Goal: Navigation & Orientation: Find specific page/section

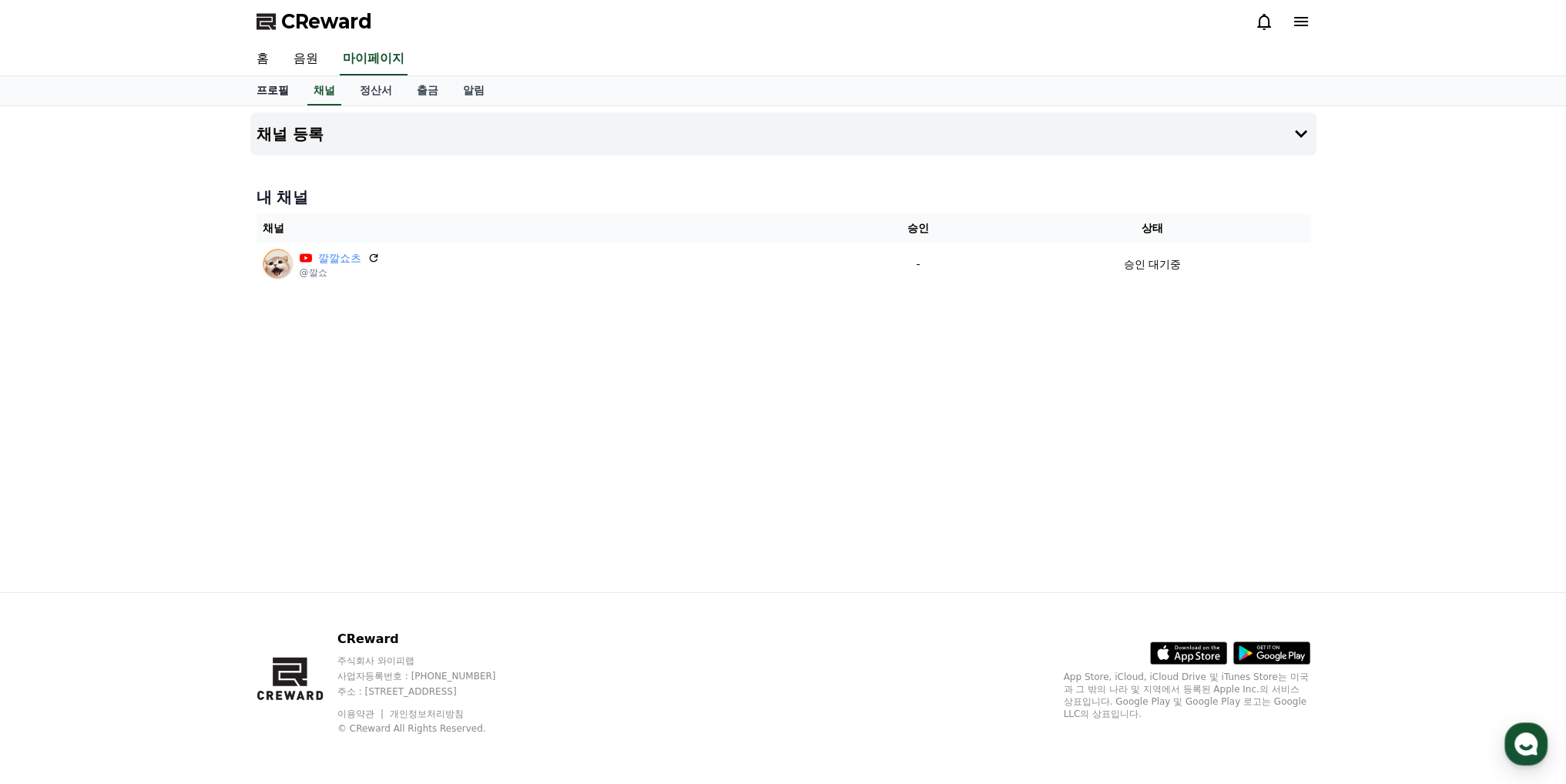
click at [276, 86] on link "프로필" at bounding box center [272, 91] width 57 height 30
select select "**********"
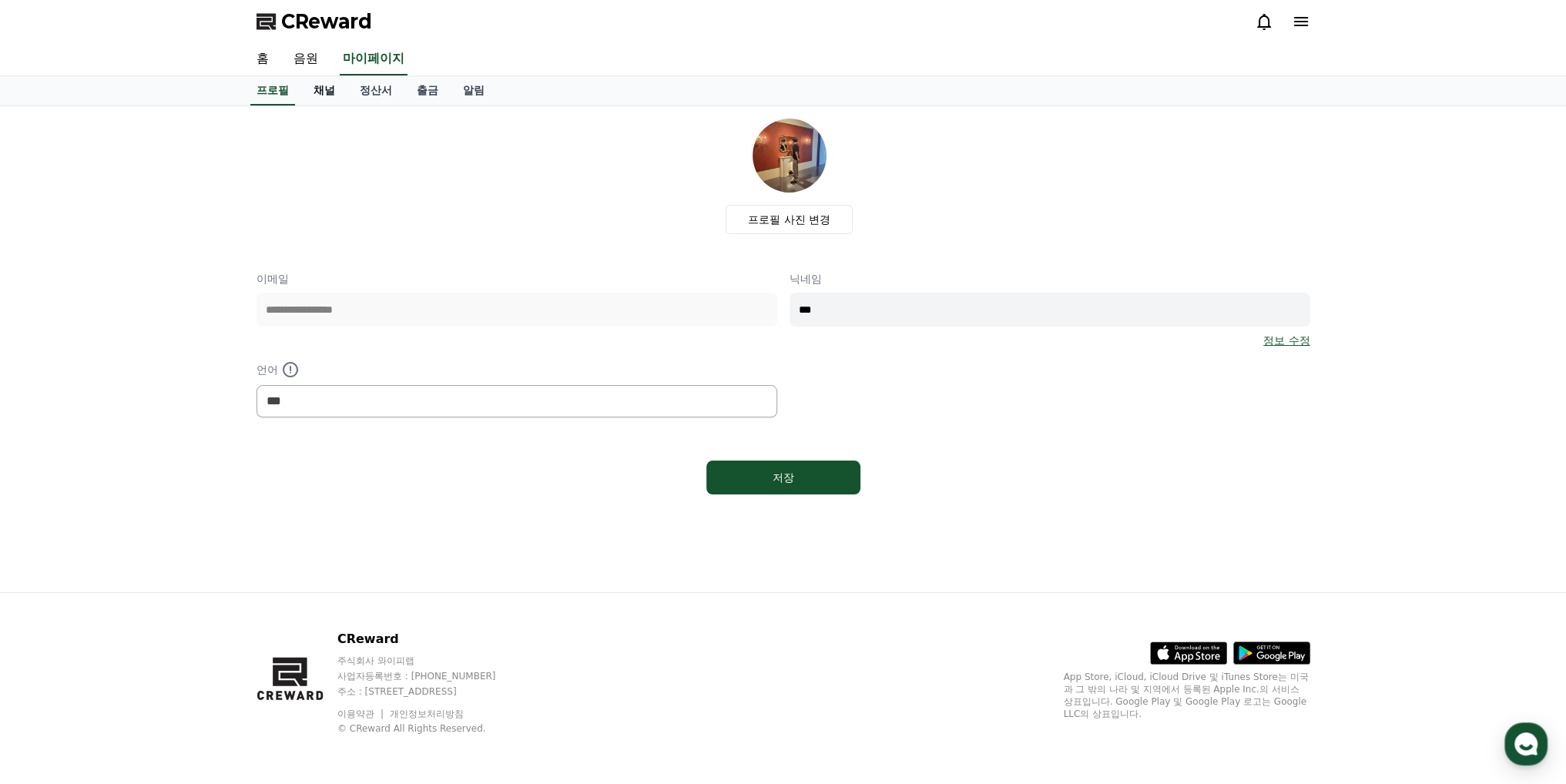
click at [326, 86] on link "채널" at bounding box center [324, 91] width 46 height 30
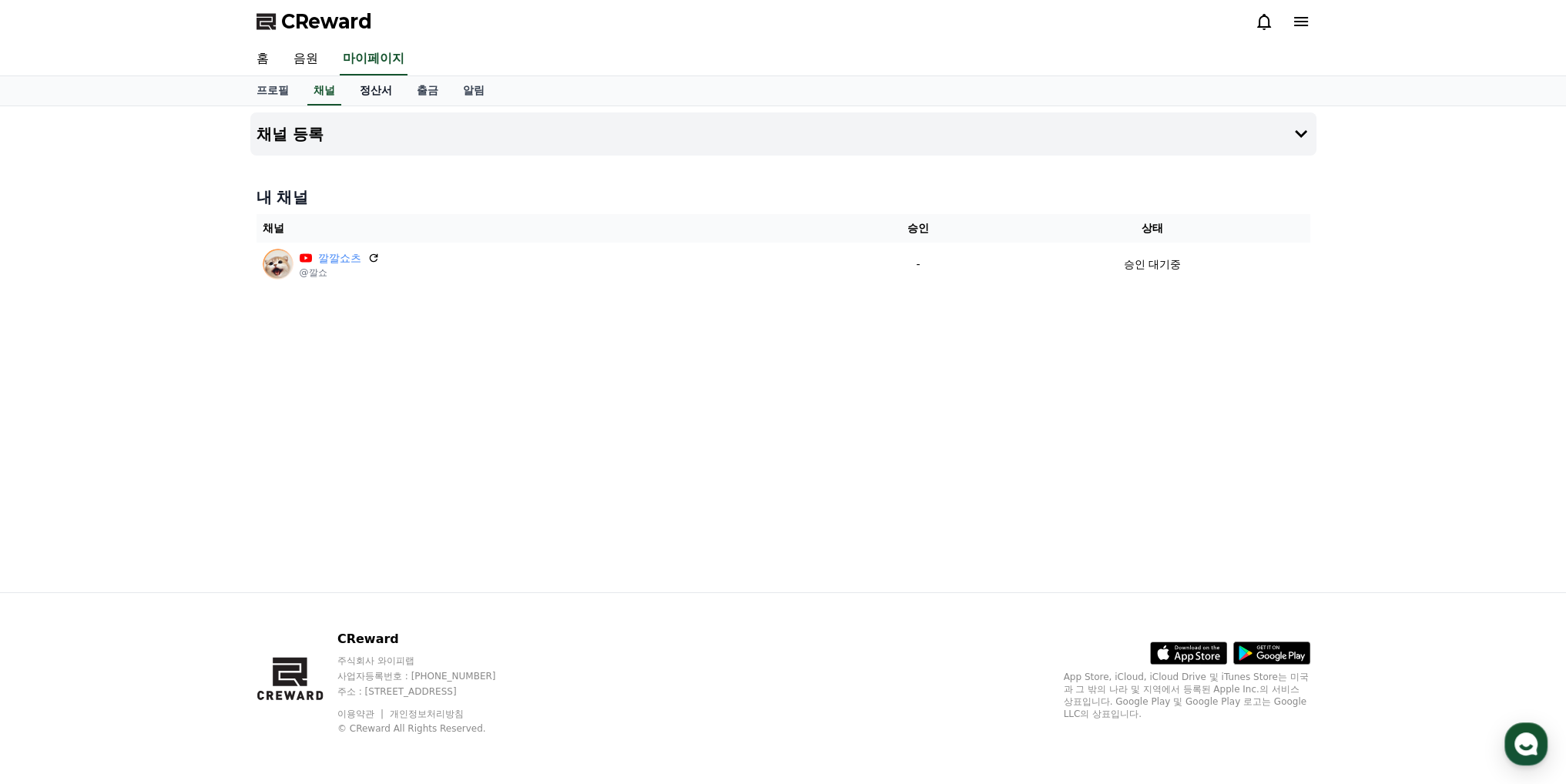
click at [360, 88] on link "정산서" at bounding box center [375, 91] width 57 height 30
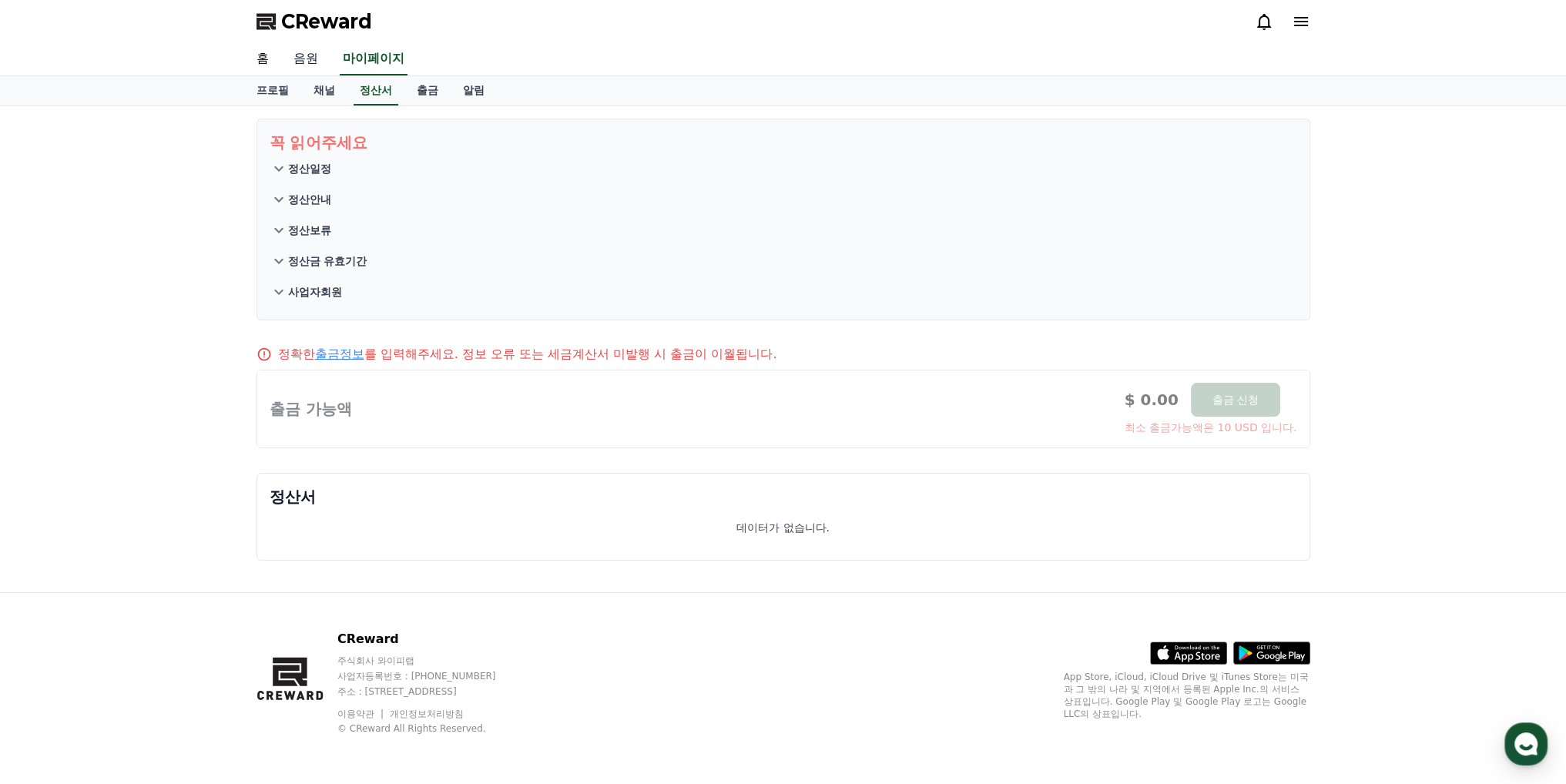
click at [310, 63] on link "음원" at bounding box center [306, 59] width 49 height 32
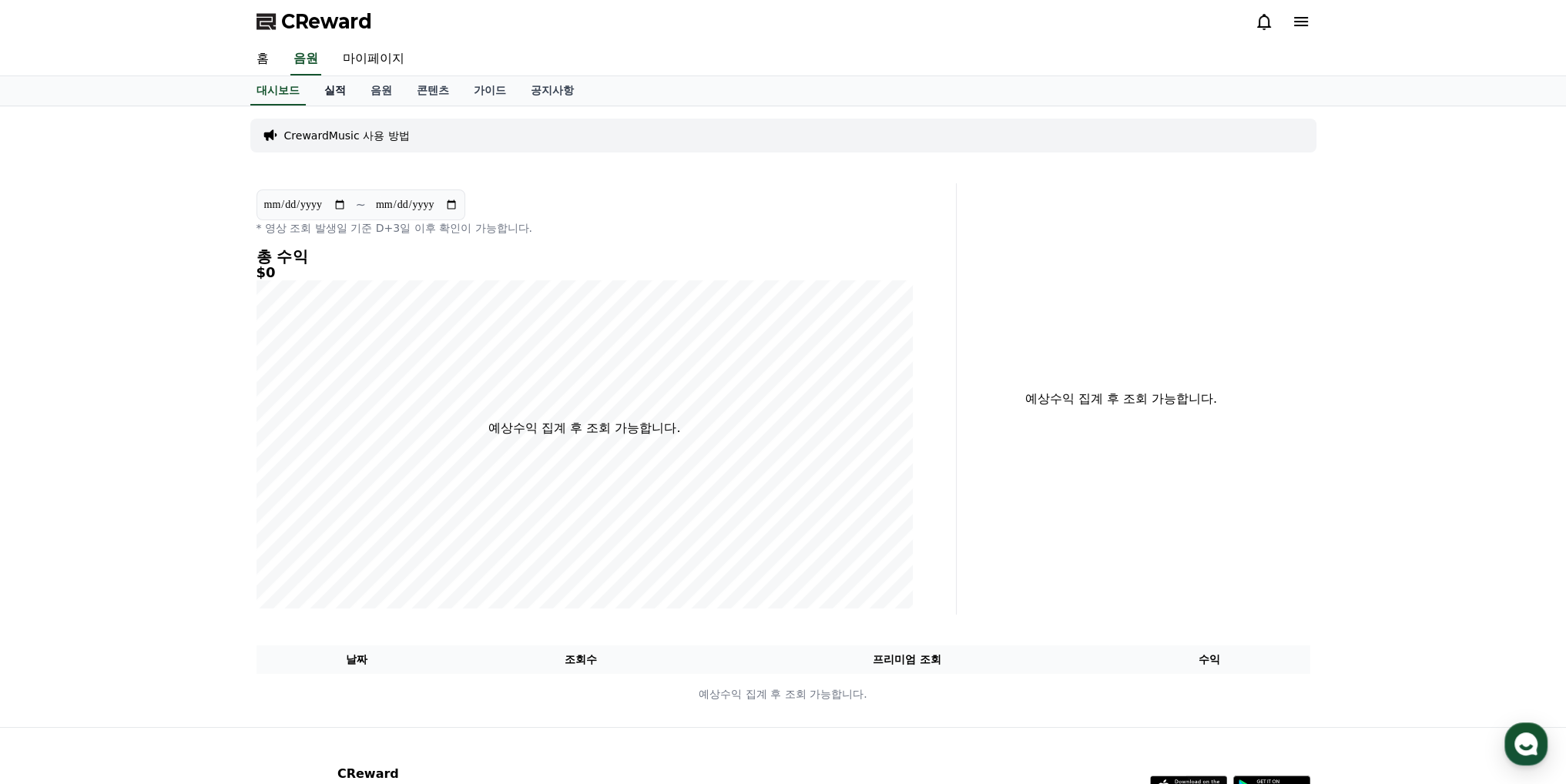
click at [322, 87] on link "실적" at bounding box center [335, 91] width 46 height 30
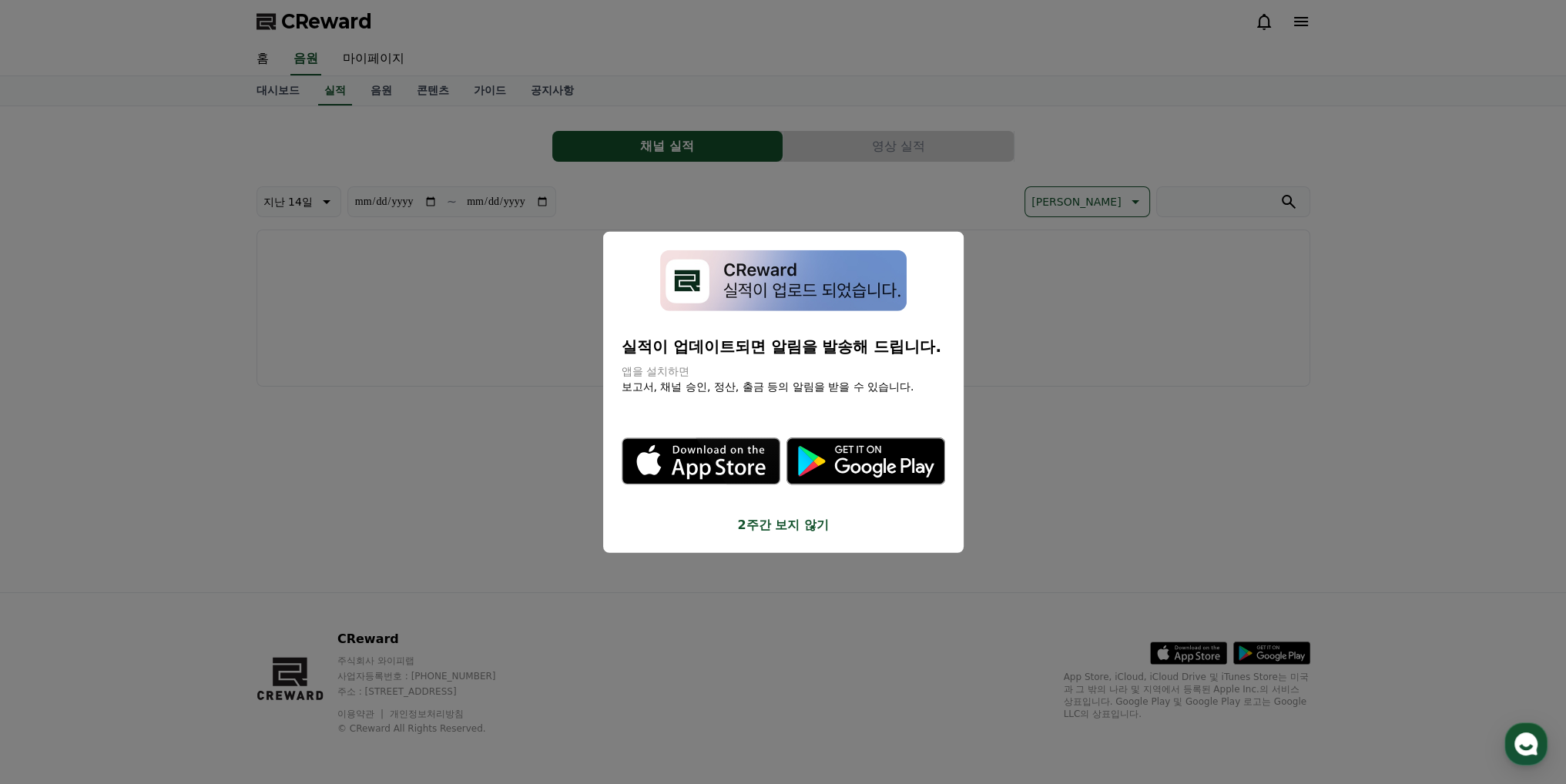
click at [510, 417] on button "close modal" at bounding box center [783, 392] width 1566 height 784
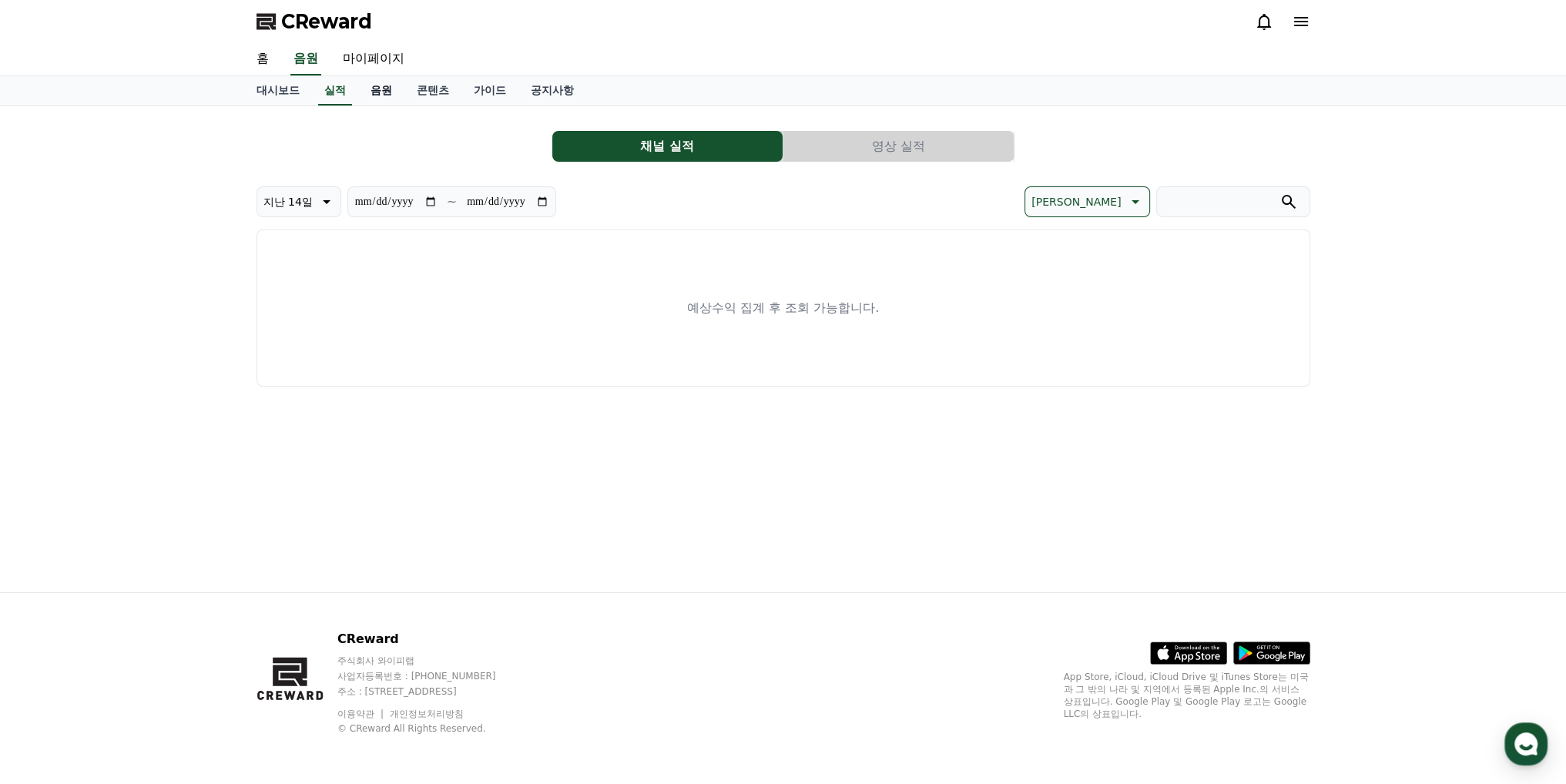
click at [385, 98] on link "음원" at bounding box center [381, 91] width 46 height 30
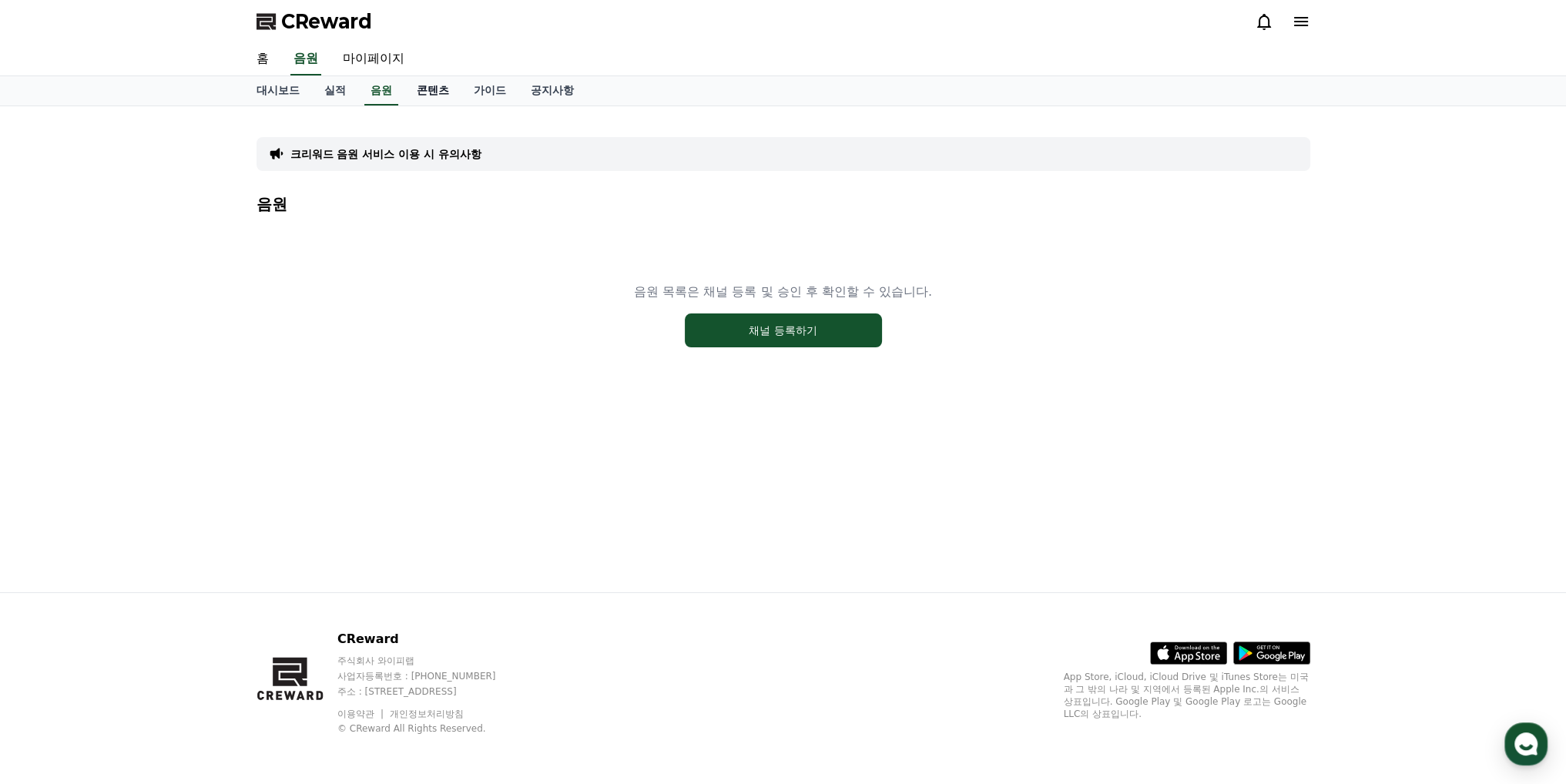
click at [431, 94] on link "콘텐츠" at bounding box center [432, 91] width 57 height 30
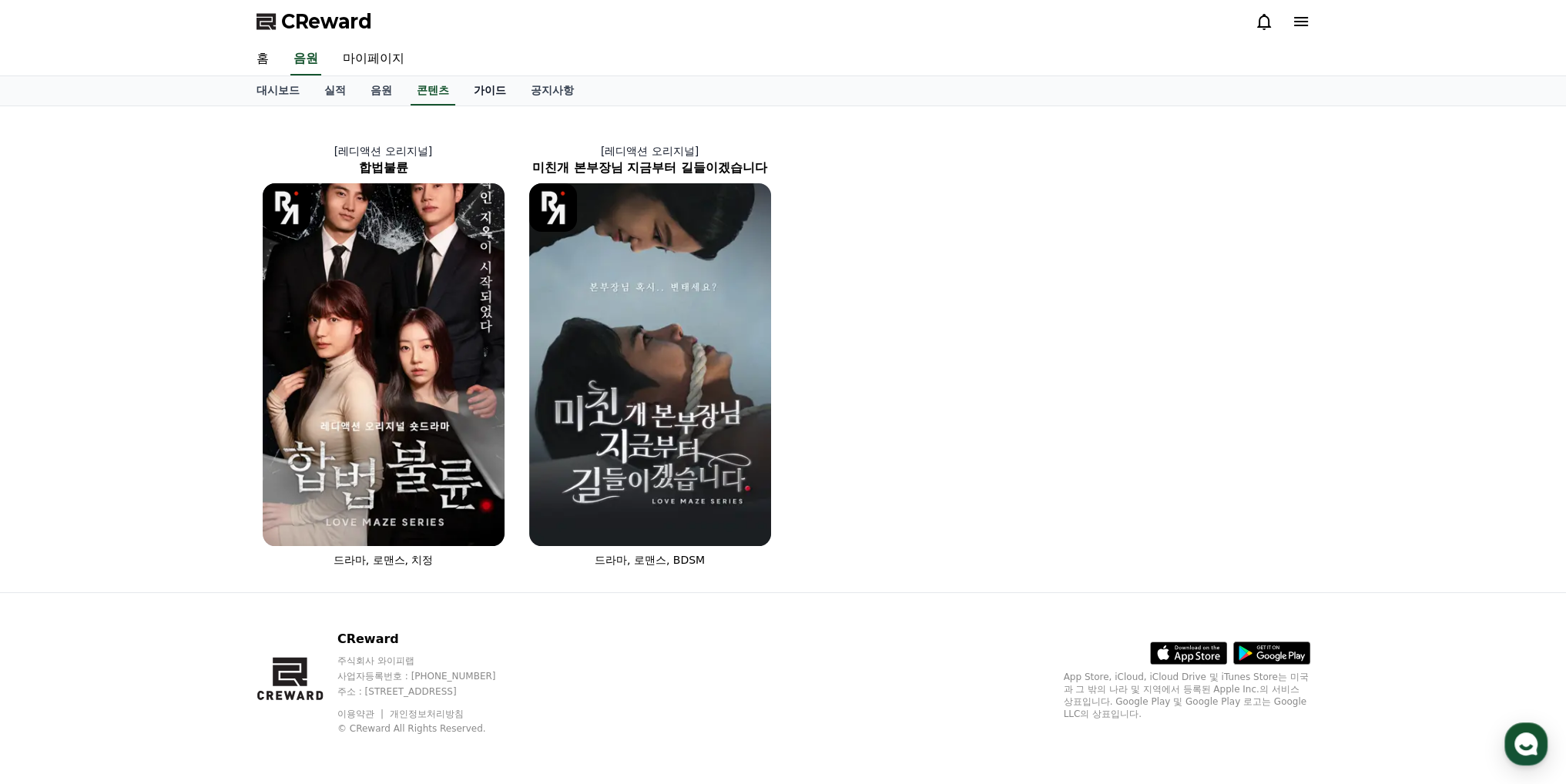
click at [472, 94] on link "가이드" at bounding box center [489, 91] width 57 height 30
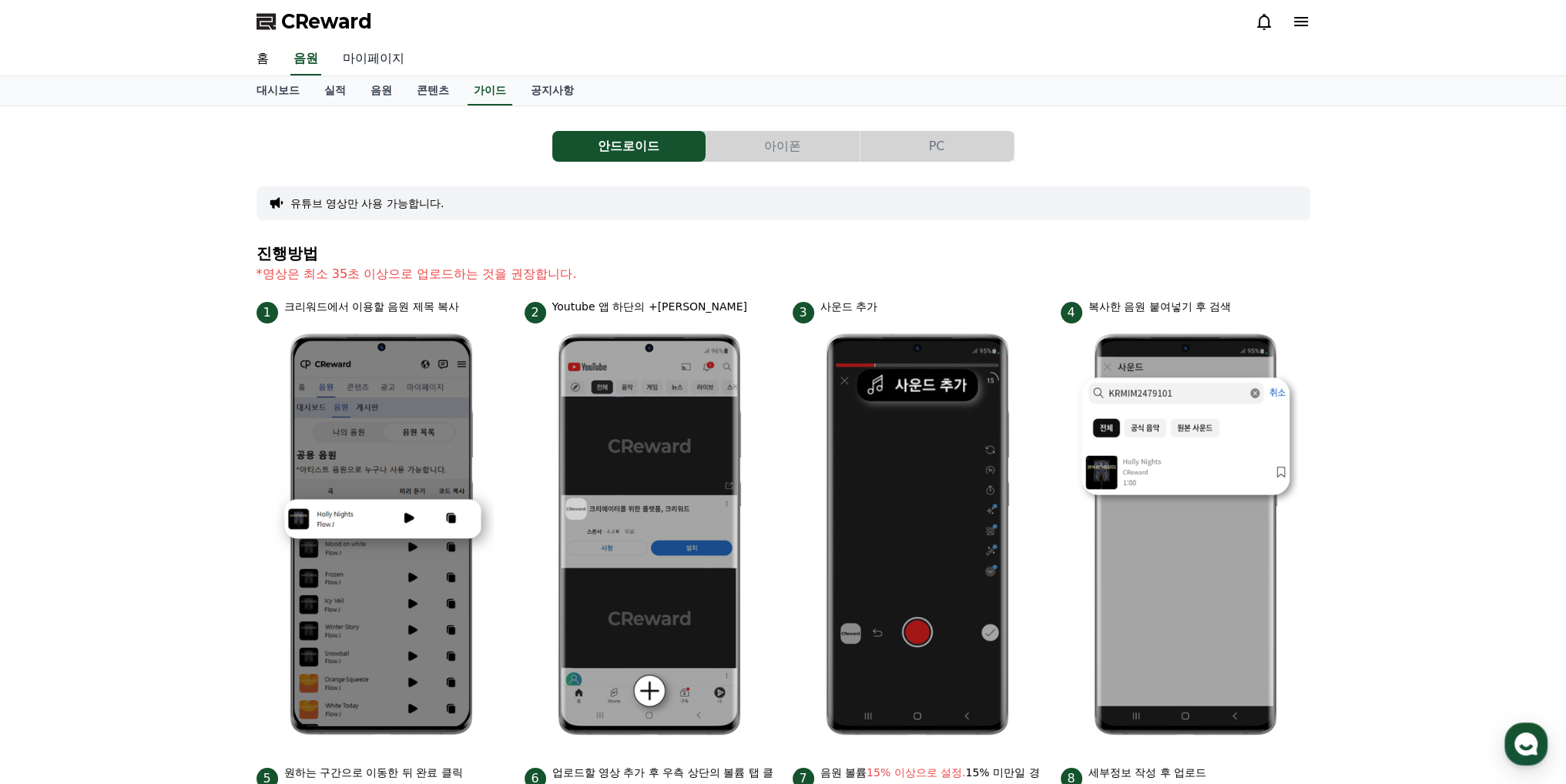
click at [354, 62] on link "마이페이지" at bounding box center [373, 59] width 86 height 32
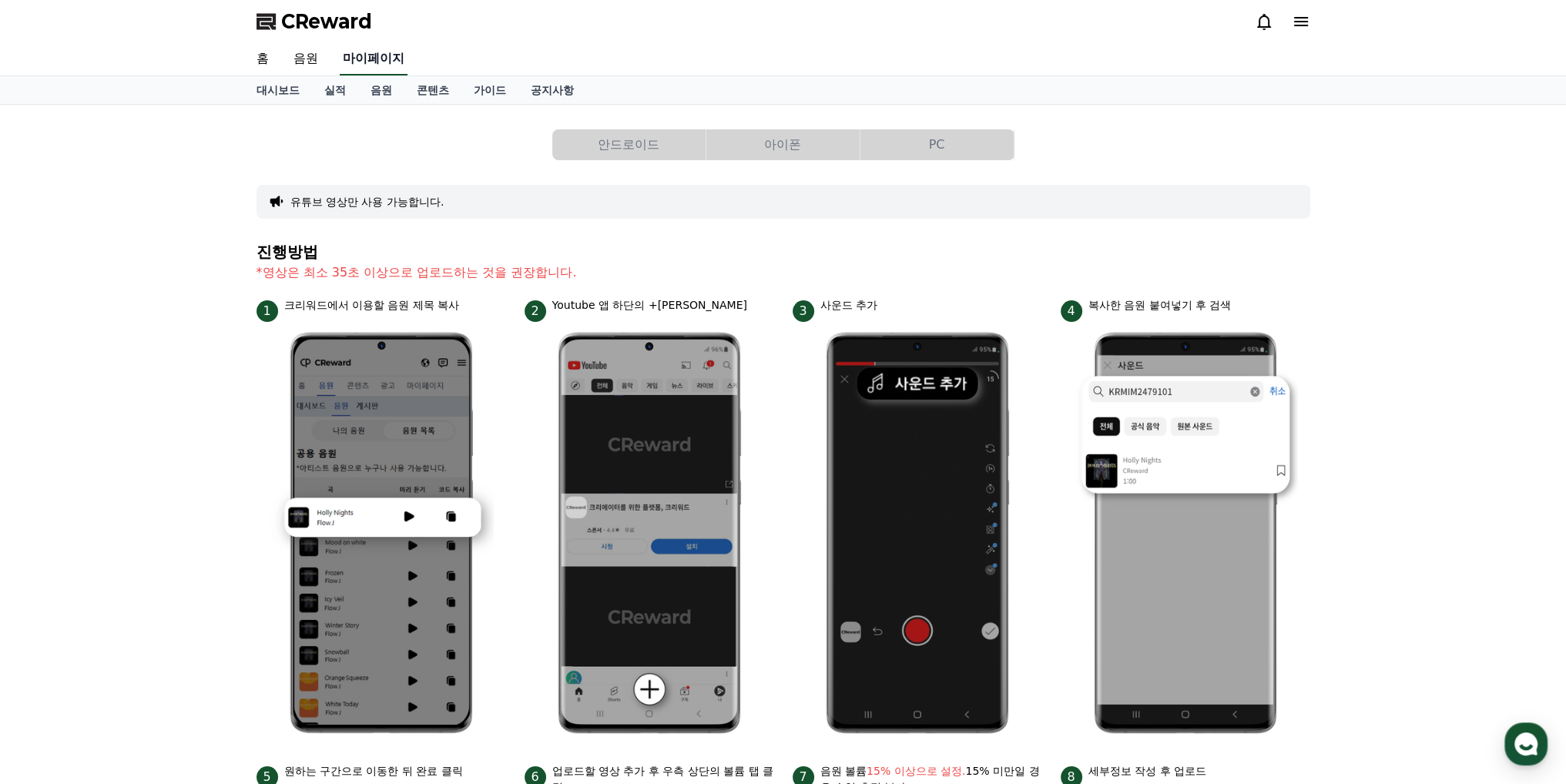
select select "**********"
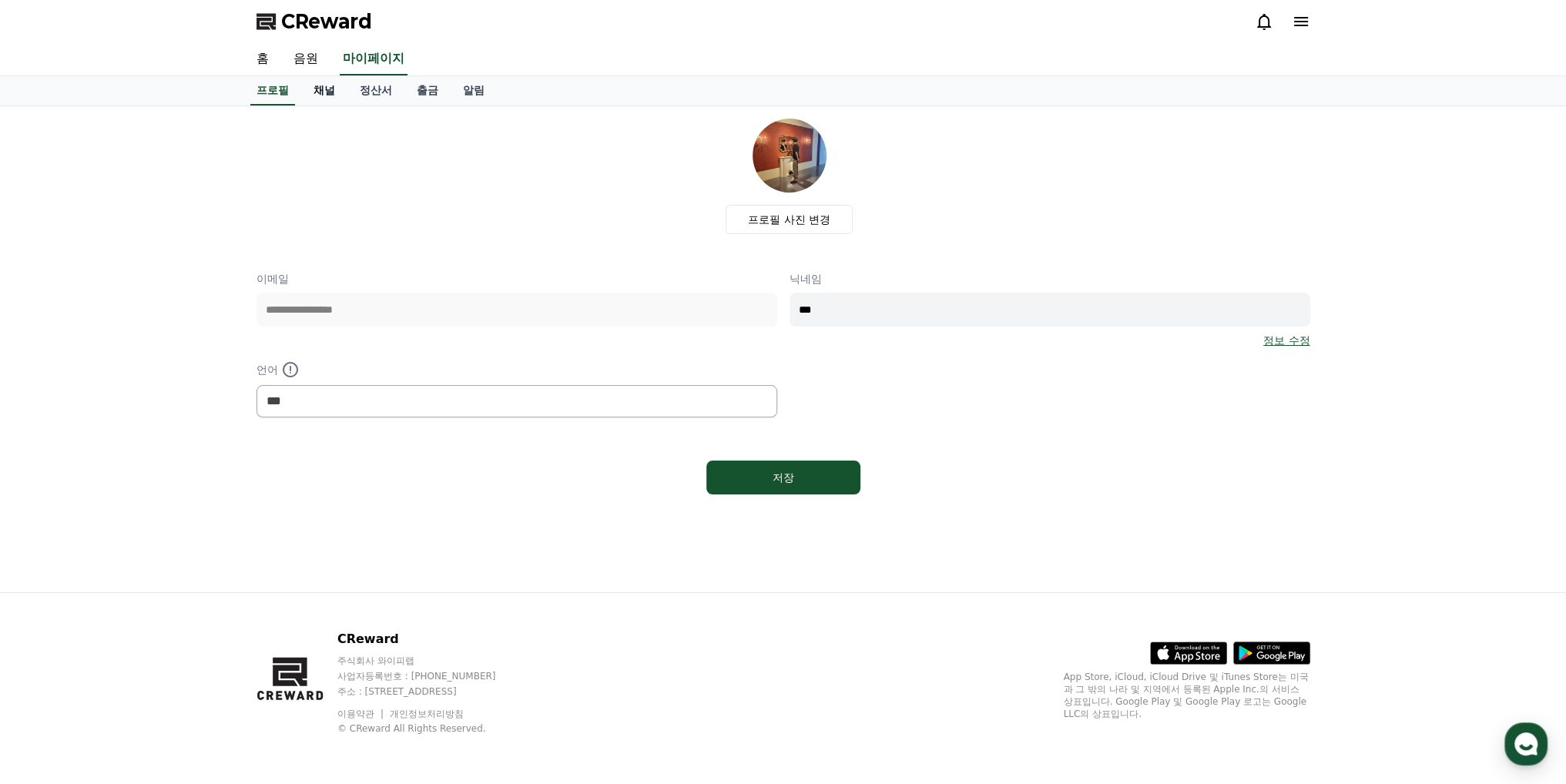
click at [338, 94] on link "채널" at bounding box center [324, 91] width 46 height 30
